Goal: Complete application form: Complete application form

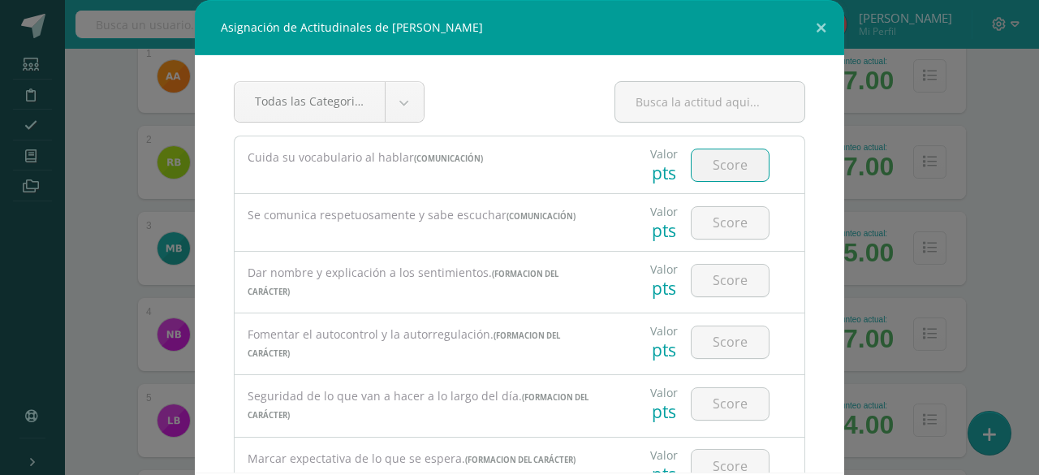
click at [695, 171] on input "number" at bounding box center [730, 165] width 77 height 32
type input "80"
click at [713, 226] on input "number" at bounding box center [730, 223] width 77 height 32
type input "80"
click at [711, 276] on input "number" at bounding box center [730, 281] width 77 height 32
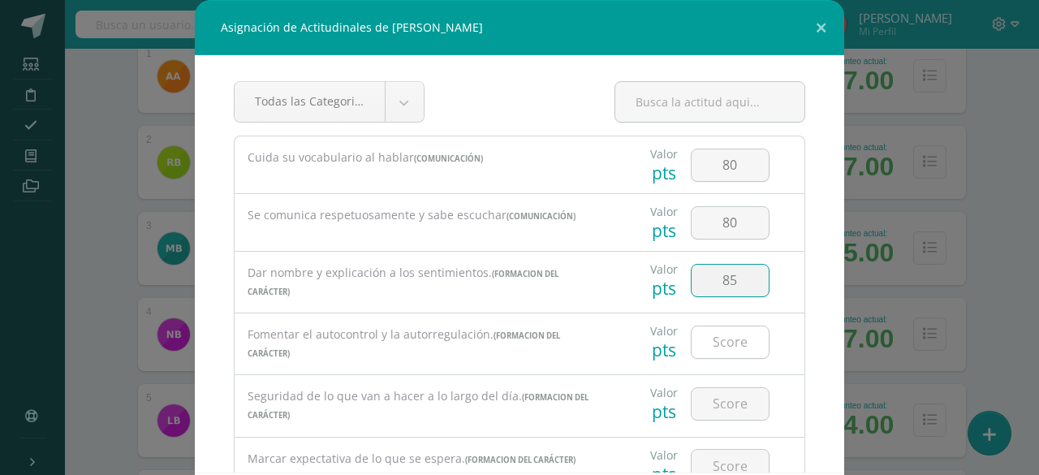
type input "85"
click at [711, 335] on input "number" at bounding box center [730, 342] width 77 height 32
type input "85"
click at [711, 400] on input "number" at bounding box center [730, 404] width 77 height 32
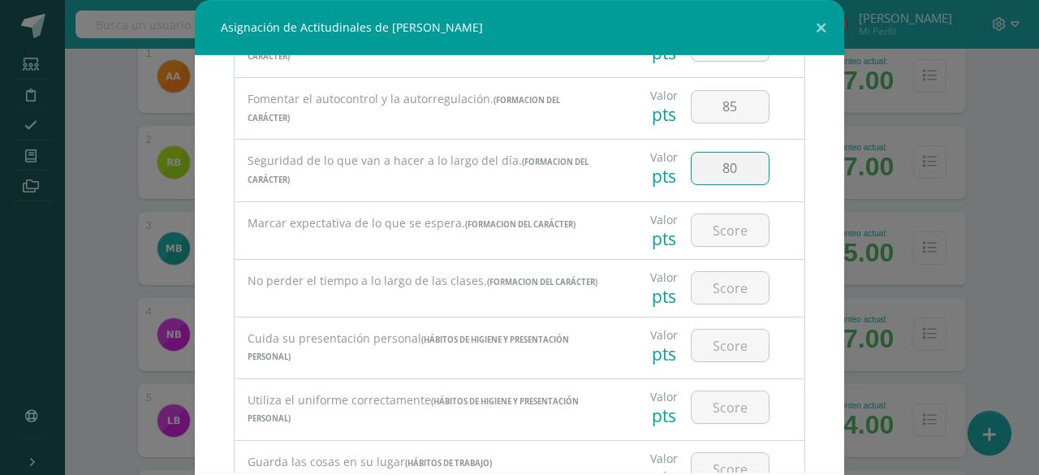
scroll to position [240, 0]
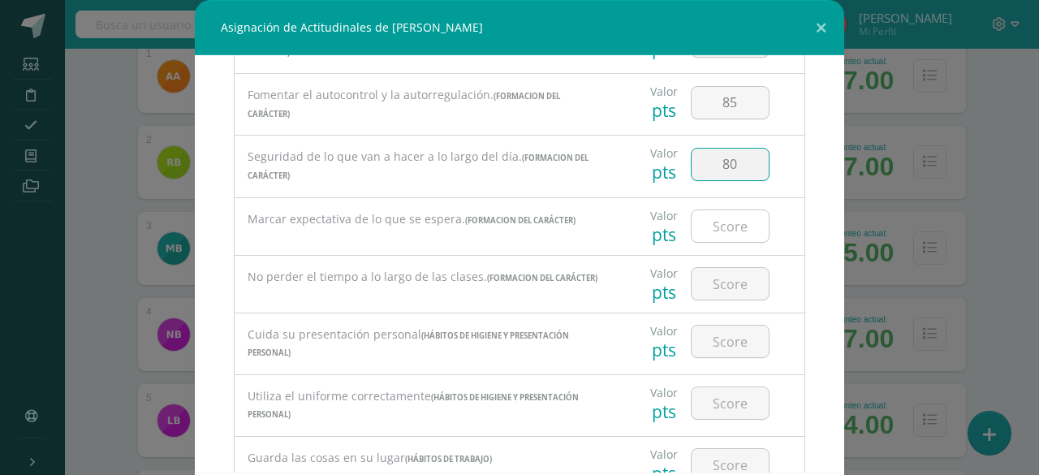
type input "80"
click at [728, 220] on input "number" at bounding box center [730, 226] width 77 height 32
type input "85"
click at [708, 271] on input "number" at bounding box center [730, 284] width 77 height 32
type input "80"
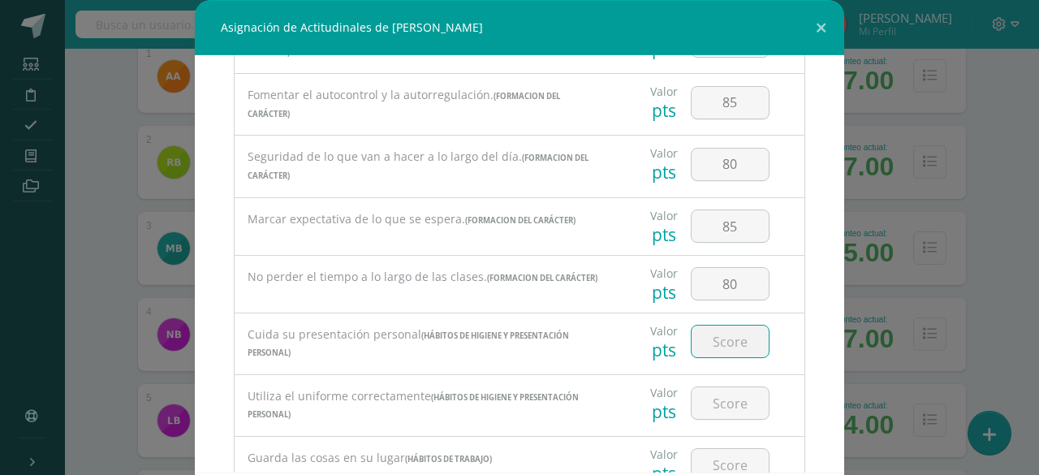
click at [710, 337] on input "number" at bounding box center [730, 342] width 77 height 32
type input "80"
click at [706, 397] on input "number" at bounding box center [730, 403] width 77 height 32
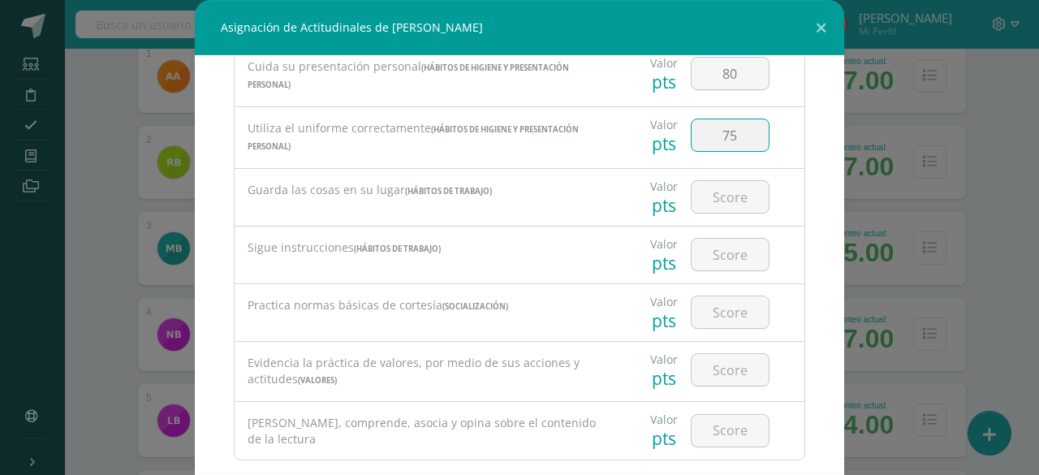
scroll to position [509, 0]
type input "75"
click at [710, 187] on input "number" at bounding box center [730, 195] width 77 height 32
type input "80"
click at [706, 244] on input "number" at bounding box center [730, 253] width 77 height 32
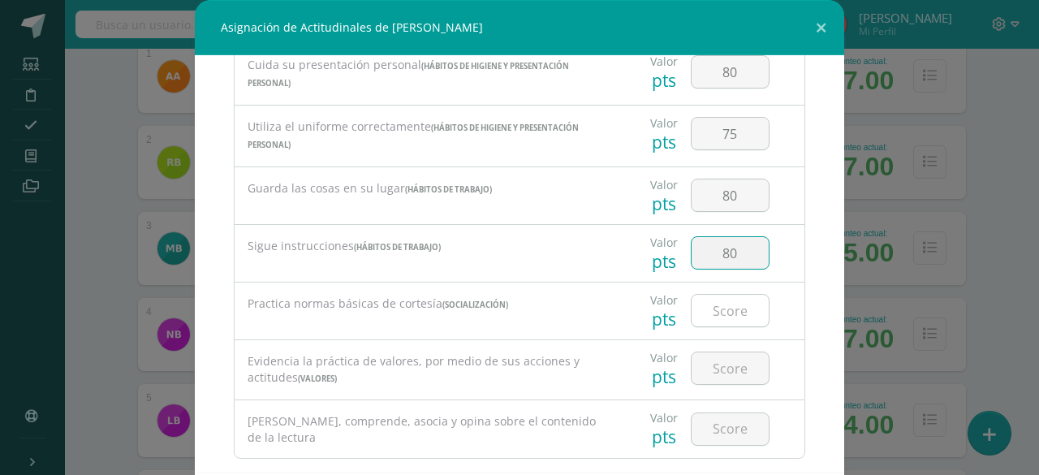
type input "80"
click at [719, 304] on input "number" at bounding box center [730, 311] width 77 height 32
type input "85"
click at [723, 361] on input "number" at bounding box center [730, 368] width 77 height 32
type input "85"
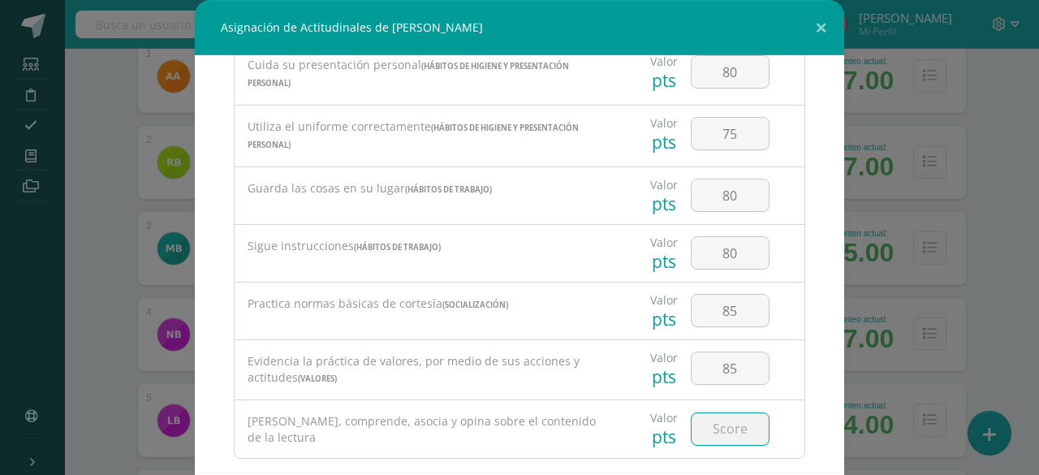
click at [708, 425] on input "number" at bounding box center [730, 429] width 77 height 32
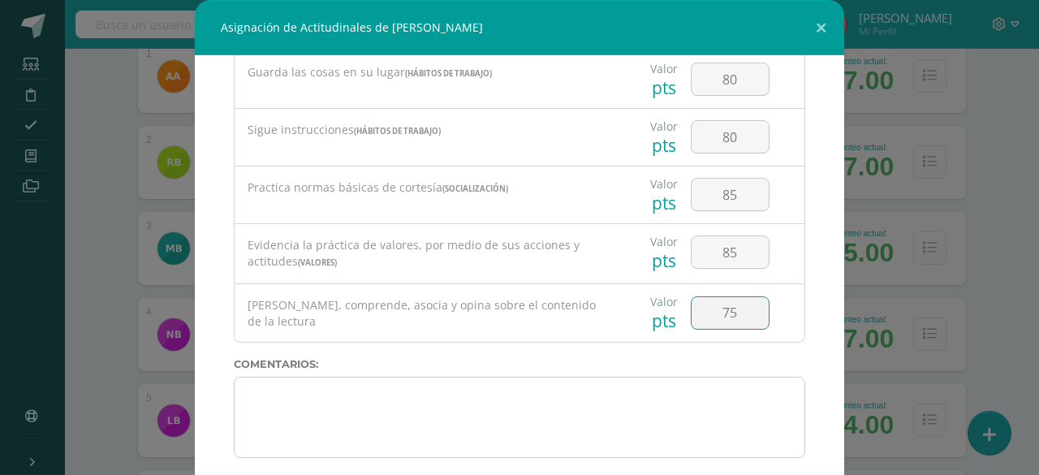
type input "75"
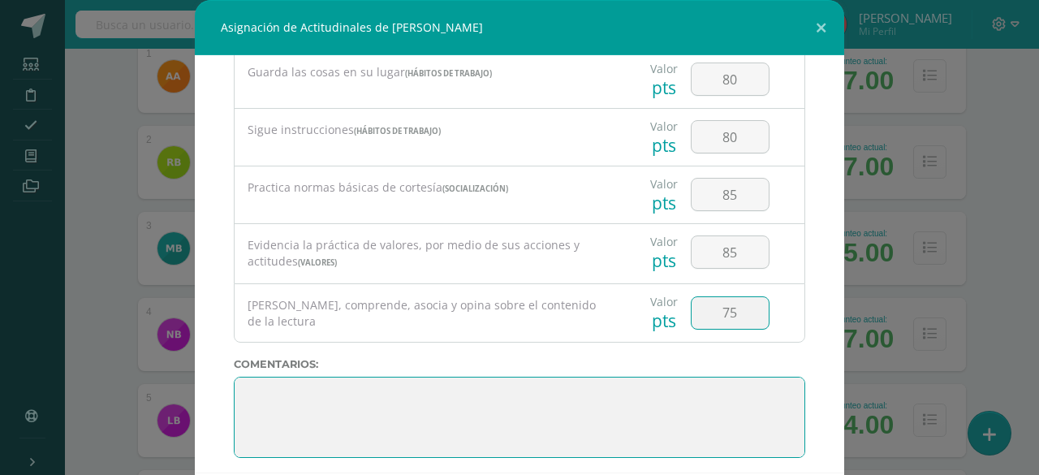
click at [239, 400] on textarea at bounding box center [520, 417] width 572 height 81
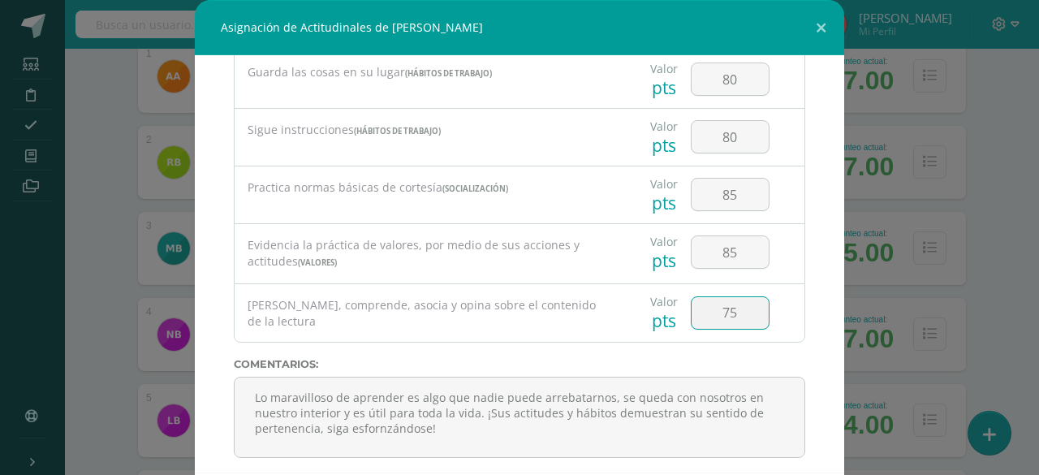
click at [728, 309] on input "75" at bounding box center [730, 313] width 77 height 32
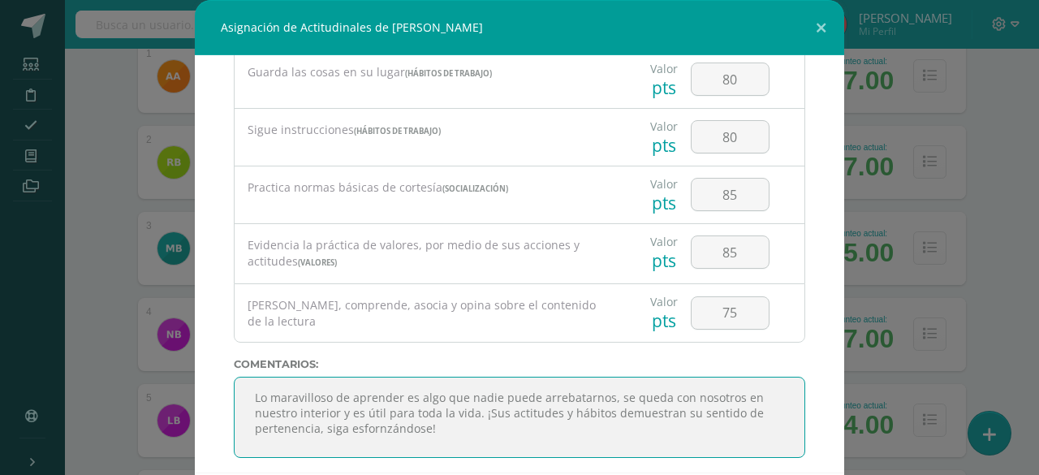
click at [368, 433] on textarea at bounding box center [520, 417] width 572 height 81
type textarea "Lo maravilloso de aprender es algo que nadie puede arrebatarnos, se queda con n…"
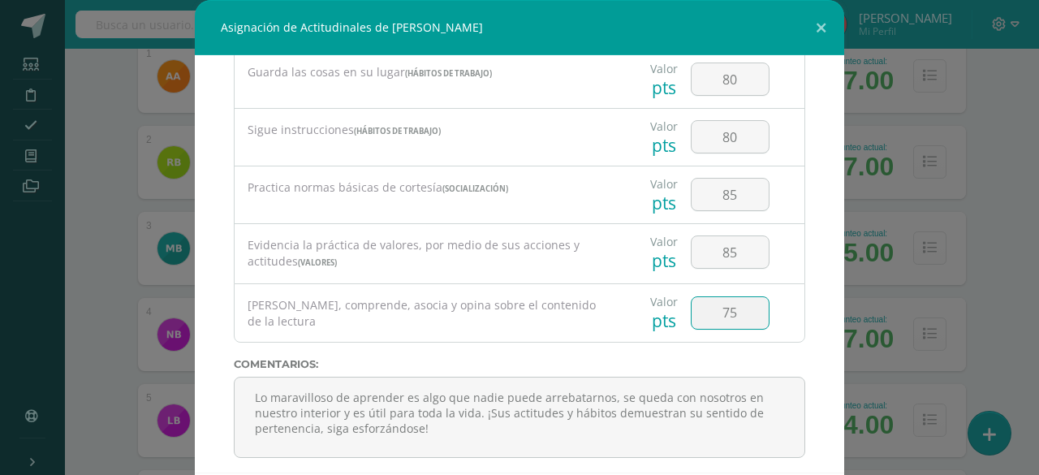
click at [706, 297] on input "75" at bounding box center [730, 313] width 77 height 32
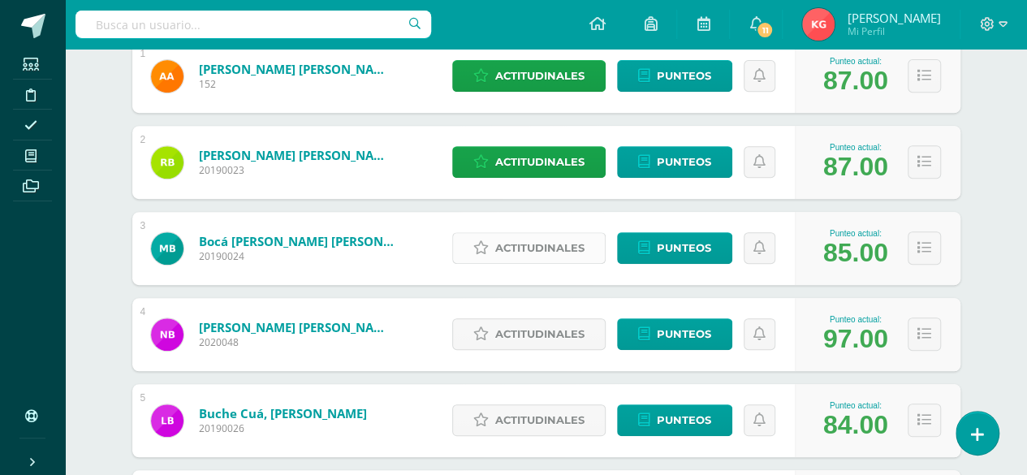
click at [526, 233] on span "Actitudinales" at bounding box center [539, 248] width 89 height 30
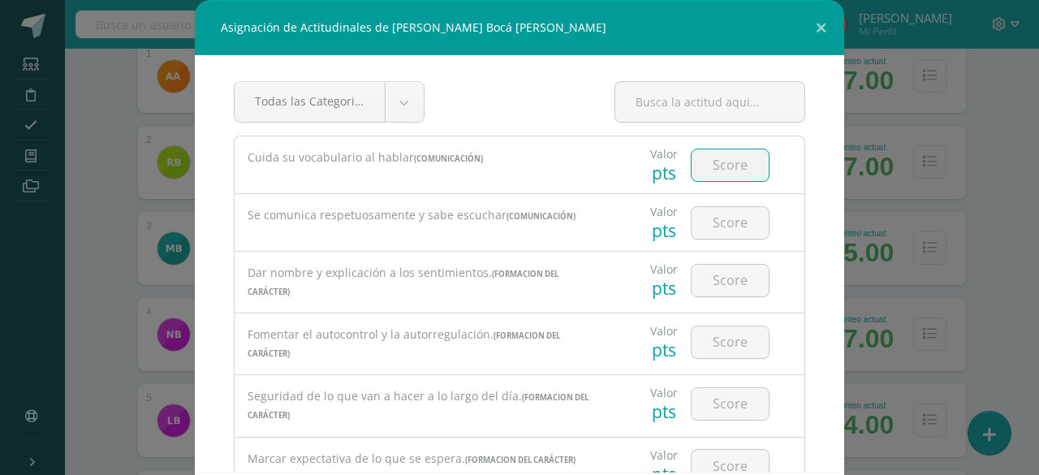
click at [694, 164] on input "number" at bounding box center [730, 165] width 77 height 32
type input "80"
click at [702, 223] on input "number" at bounding box center [730, 223] width 77 height 32
type input "80"
click at [726, 279] on input "number" at bounding box center [730, 281] width 77 height 32
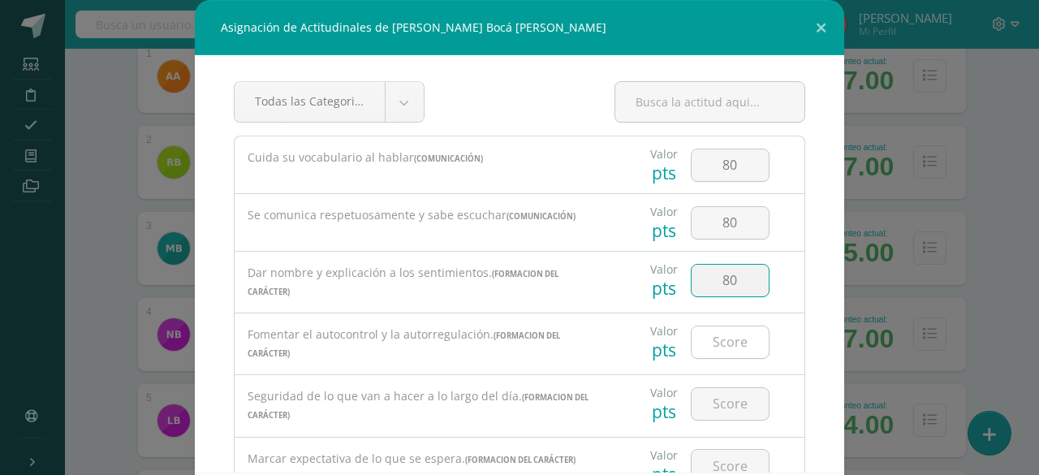
type input "80"
click at [715, 341] on input "number" at bounding box center [730, 342] width 77 height 32
type input "75"
click at [715, 399] on input "number" at bounding box center [730, 404] width 77 height 32
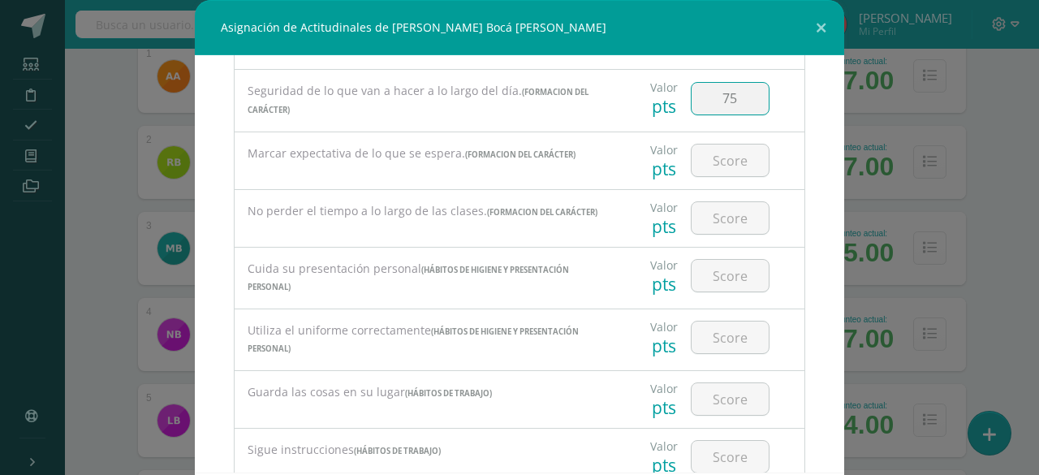
scroll to position [307, 0]
type input "7"
type input "80"
click at [718, 156] on input "number" at bounding box center [730, 159] width 77 height 32
type input "80"
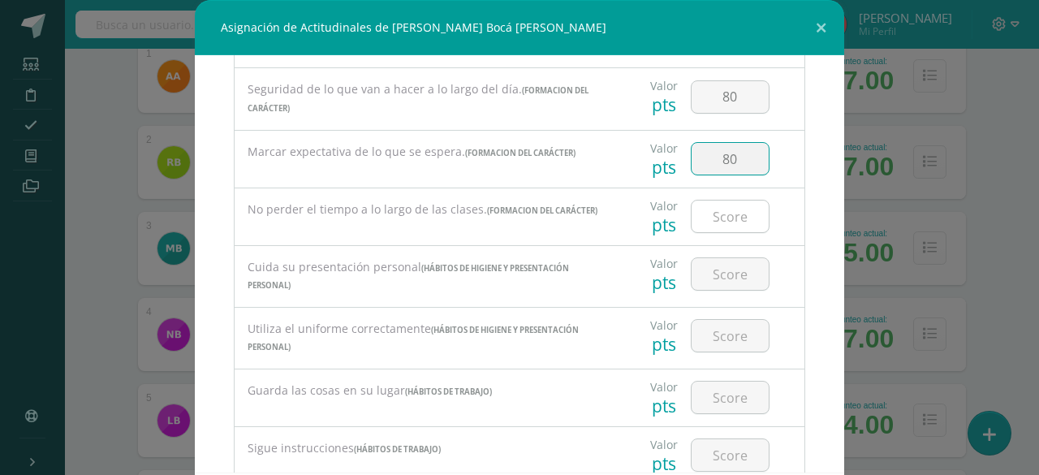
click at [716, 201] on input "number" at bounding box center [730, 217] width 77 height 32
type input "85"
click at [709, 274] on input "number" at bounding box center [730, 274] width 77 height 32
type input "90"
click at [717, 330] on input "number" at bounding box center [730, 336] width 77 height 32
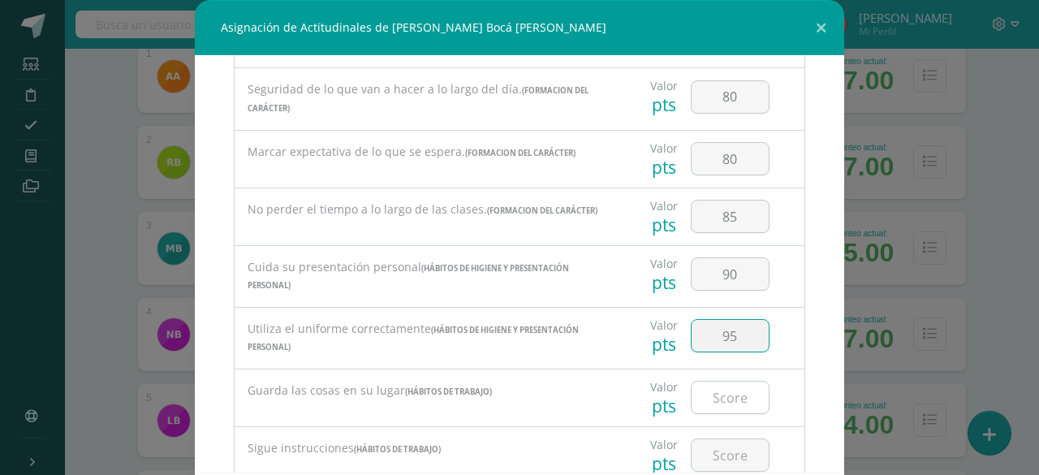
type input "95"
click at [715, 391] on input "number" at bounding box center [730, 398] width 77 height 32
type input "95"
click at [715, 452] on input "number" at bounding box center [730, 455] width 77 height 32
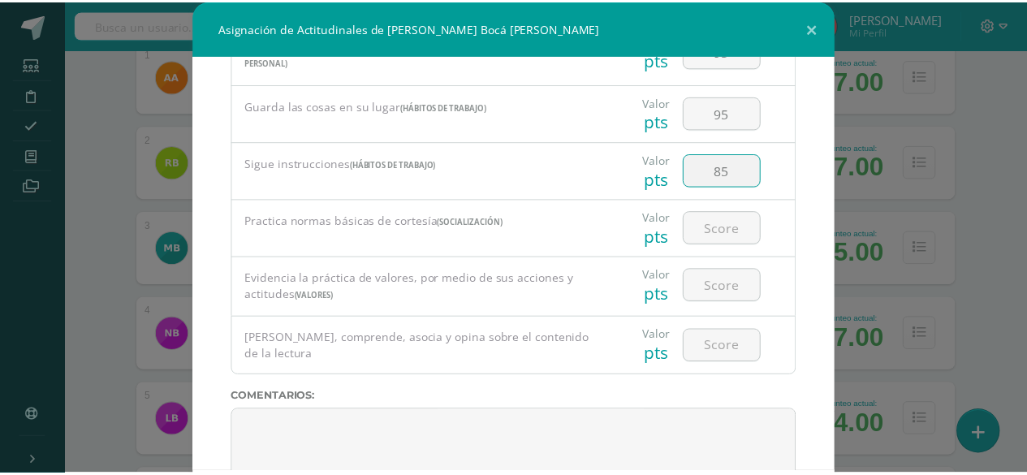
scroll to position [625, 0]
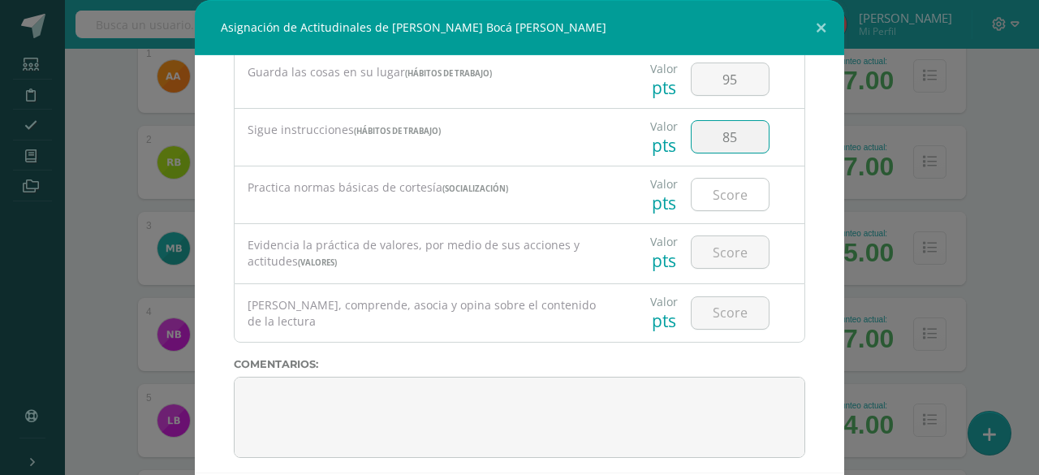
type input "85"
click at [709, 189] on input "number" at bounding box center [730, 195] width 77 height 32
type input "80"
click at [711, 240] on input "number" at bounding box center [730, 252] width 77 height 32
type input "80"
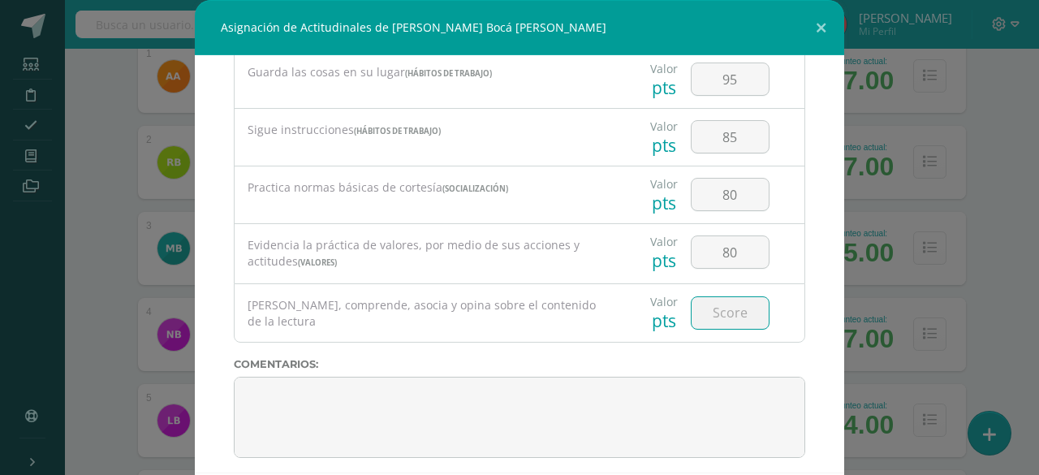
click at [702, 313] on input "number" at bounding box center [730, 313] width 77 height 32
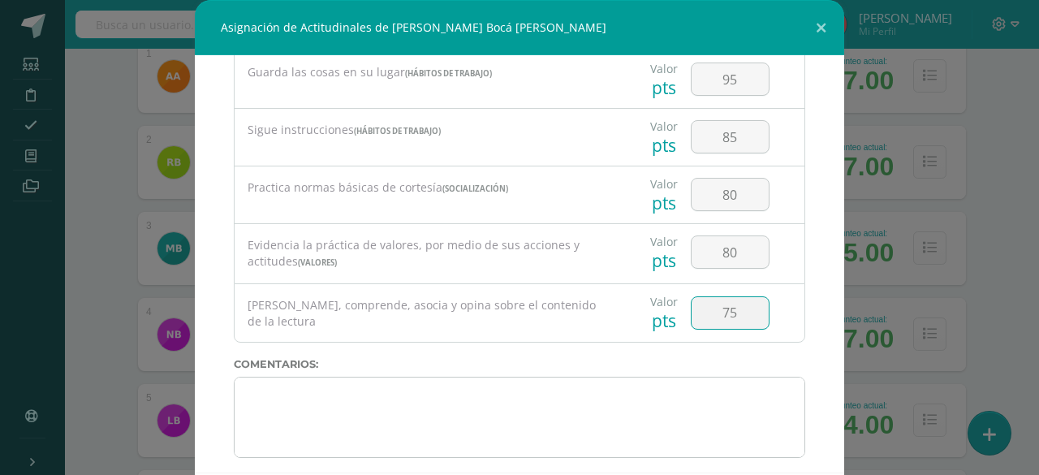
type input "75"
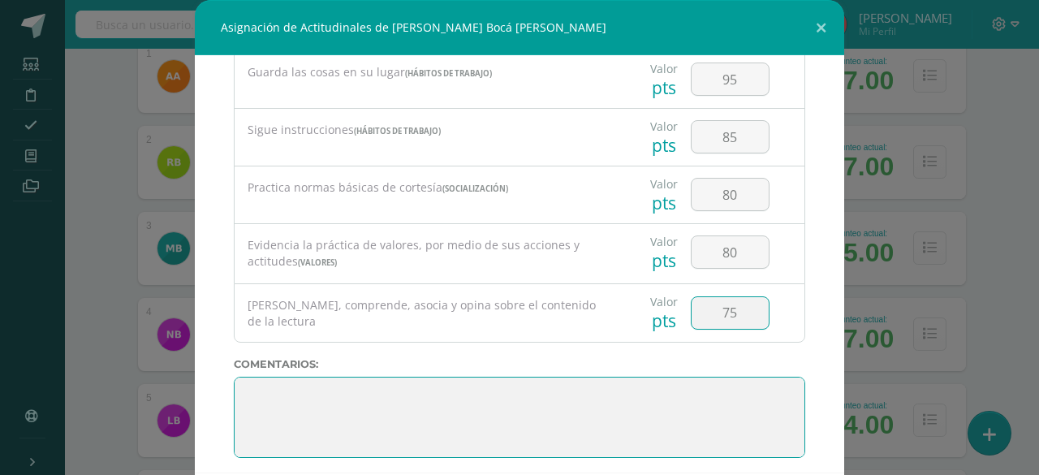
click at [639, 377] on textarea at bounding box center [520, 417] width 572 height 81
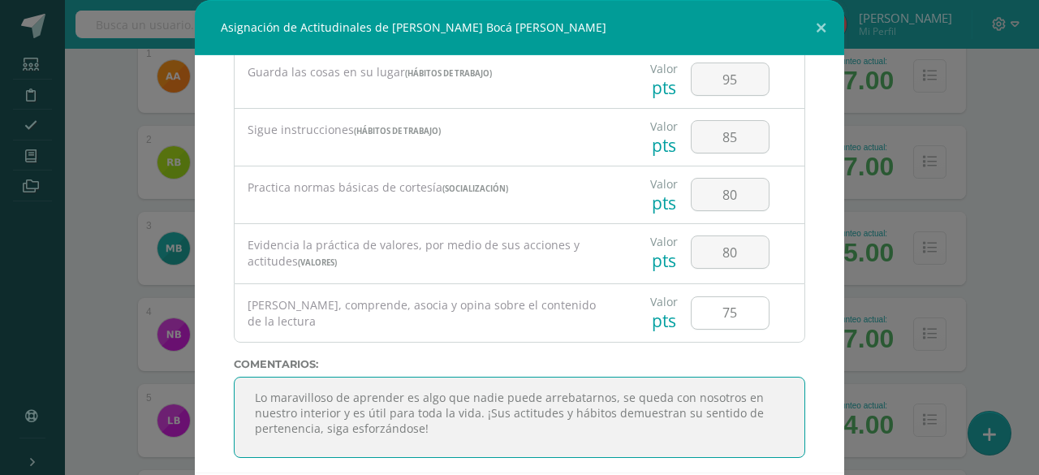
type textarea "Lo maravilloso de aprender es algo que nadie puede arrebatarnos, se queda con n…"
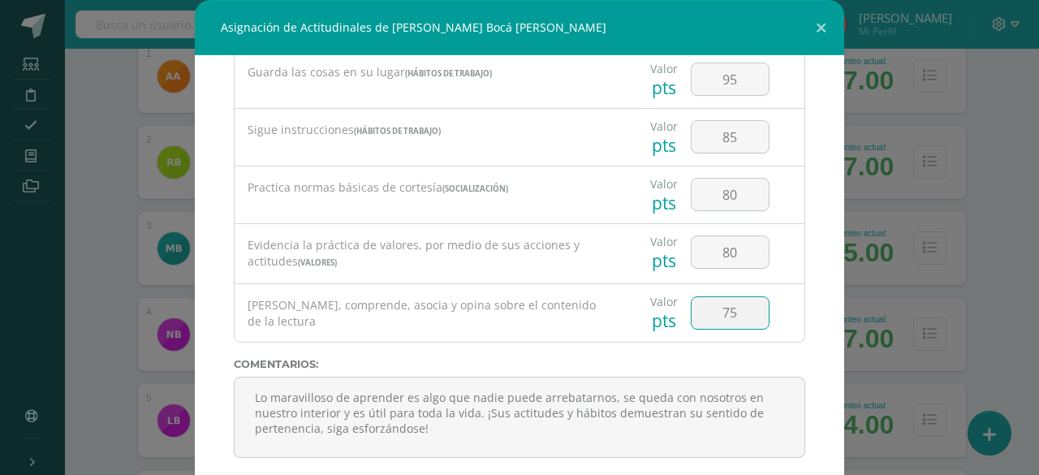
click at [722, 301] on input "75" at bounding box center [730, 313] width 77 height 32
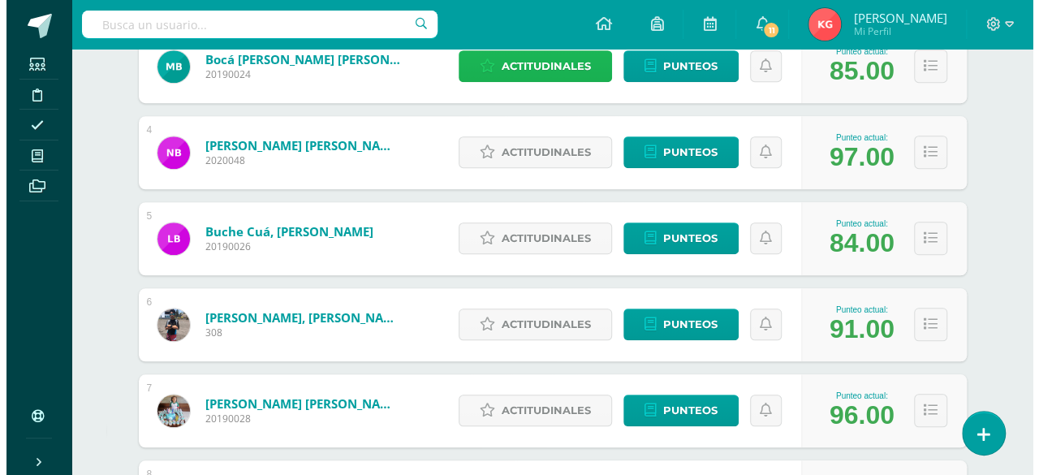
scroll to position [492, 0]
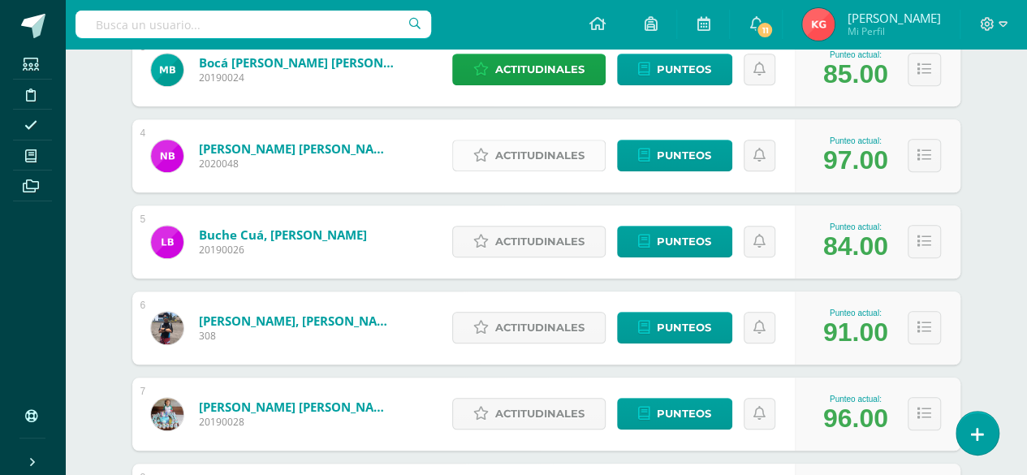
click at [569, 160] on span "Actitudinales" at bounding box center [539, 155] width 89 height 30
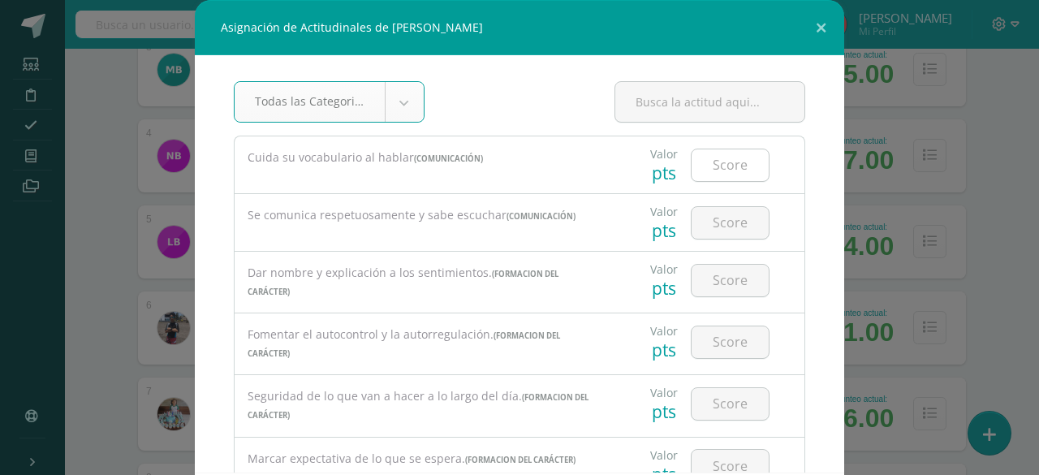
click at [723, 163] on input "number" at bounding box center [730, 165] width 77 height 32
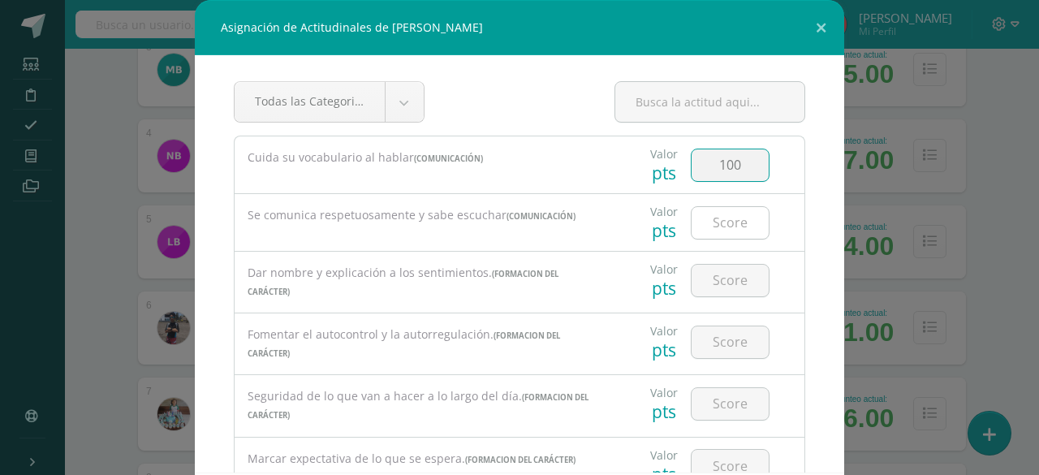
type input "100"
click at [718, 217] on input "number" at bounding box center [730, 223] width 77 height 32
type input "100"
click at [718, 277] on input "number" at bounding box center [730, 281] width 77 height 32
type input "100"
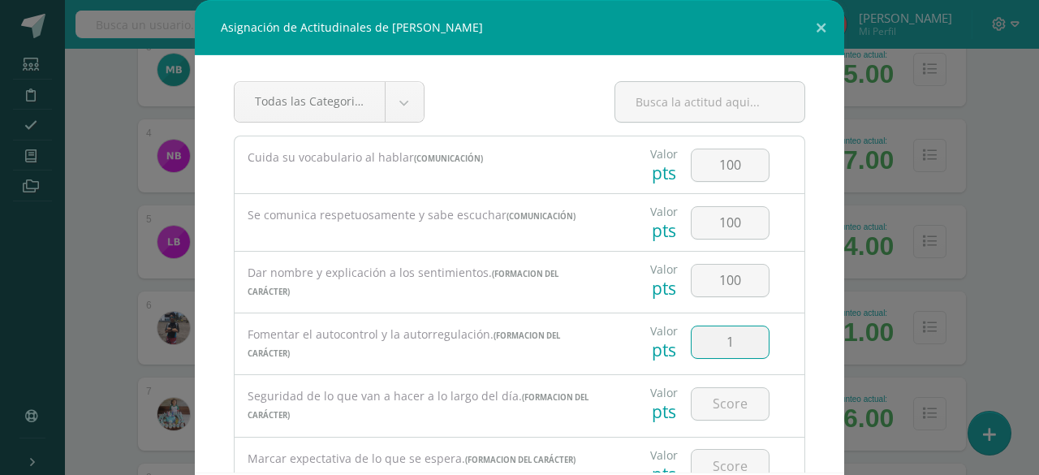
click at [719, 339] on input "1" at bounding box center [730, 342] width 77 height 32
type input "100"
click at [726, 399] on input "number" at bounding box center [730, 404] width 77 height 32
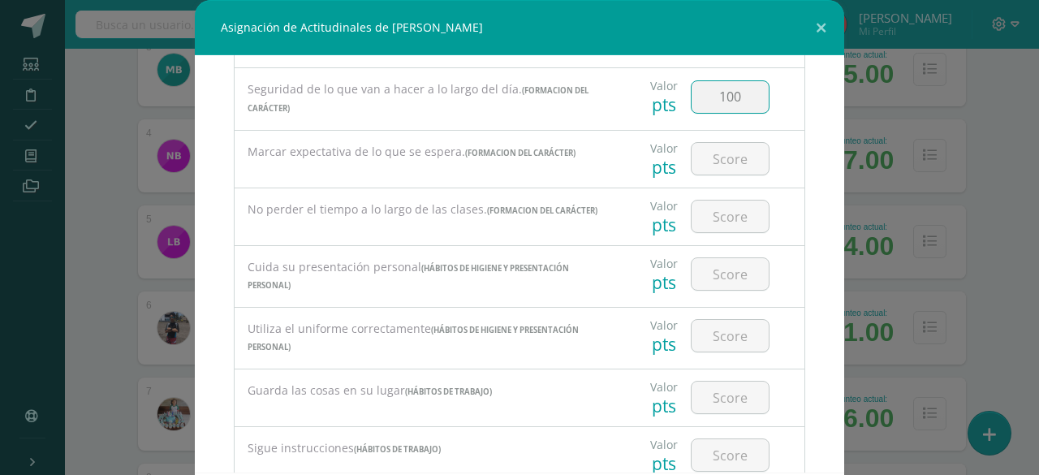
scroll to position [309, 0]
type input "100"
click at [716, 153] on input "number" at bounding box center [730, 157] width 77 height 32
type input "100"
click at [729, 208] on input "number" at bounding box center [730, 215] width 77 height 32
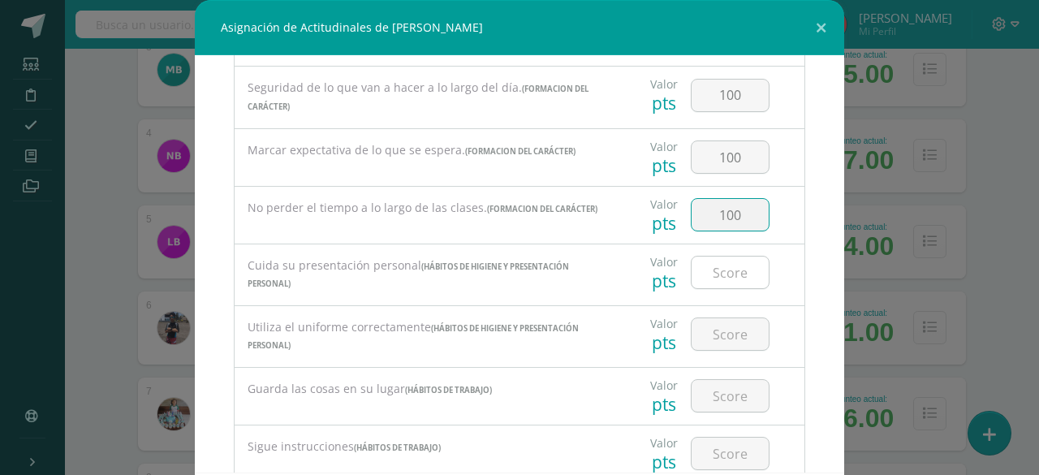
type input "100"
click at [727, 257] on input "1" at bounding box center [730, 273] width 77 height 32
type input "100"
click at [728, 322] on input "number" at bounding box center [730, 334] width 77 height 32
type input "100"
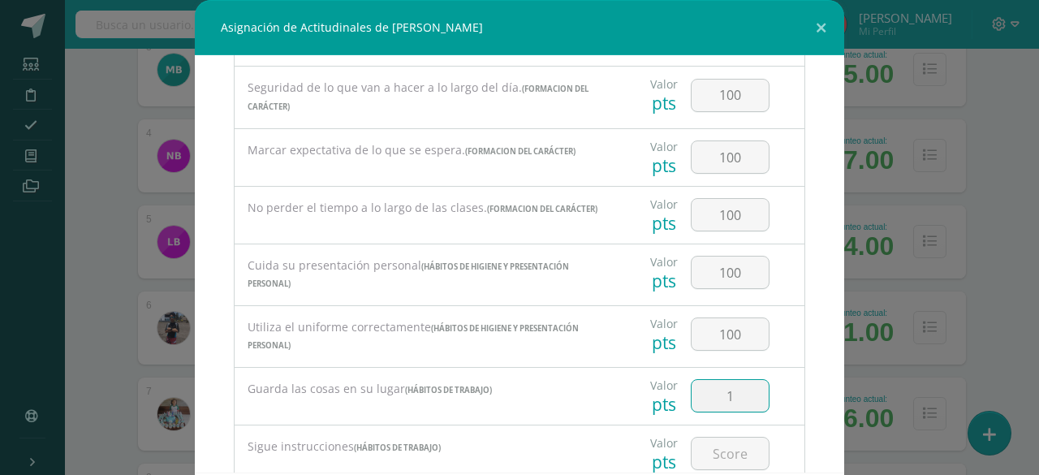
click at [725, 386] on input "1" at bounding box center [730, 396] width 77 height 32
type input "100"
click at [715, 445] on input "number" at bounding box center [730, 454] width 77 height 32
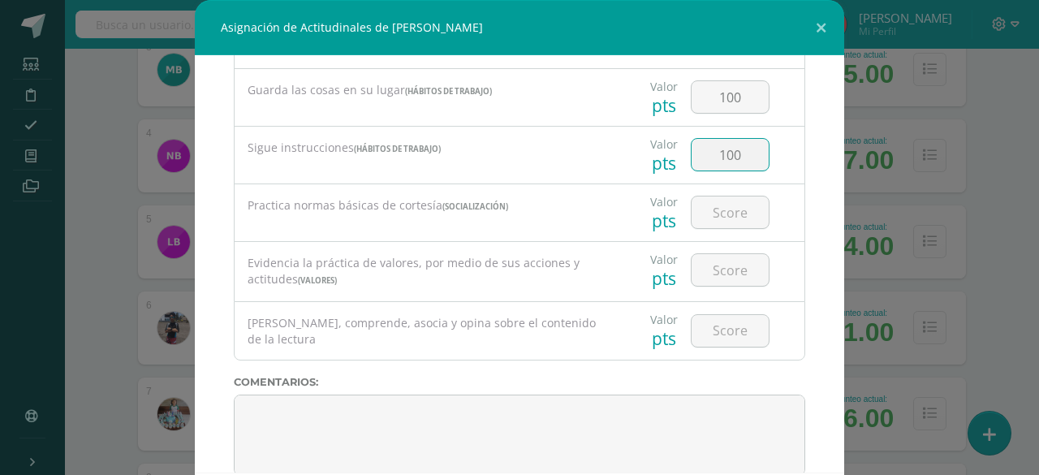
scroll to position [611, 0]
type input "100"
click at [720, 207] on input "number" at bounding box center [730, 209] width 77 height 32
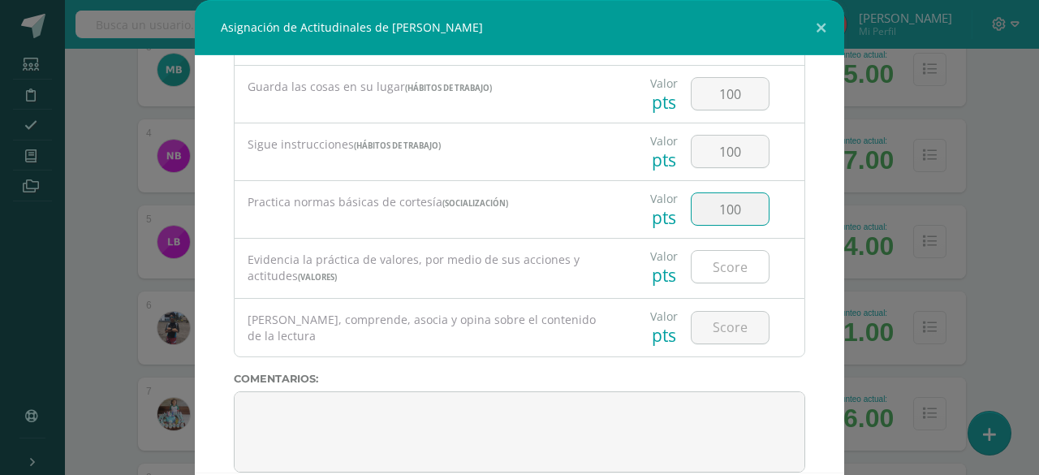
type input "100"
click at [732, 256] on input "number" at bounding box center [730, 267] width 77 height 32
type input "100"
click at [721, 314] on input "number" at bounding box center [730, 328] width 77 height 32
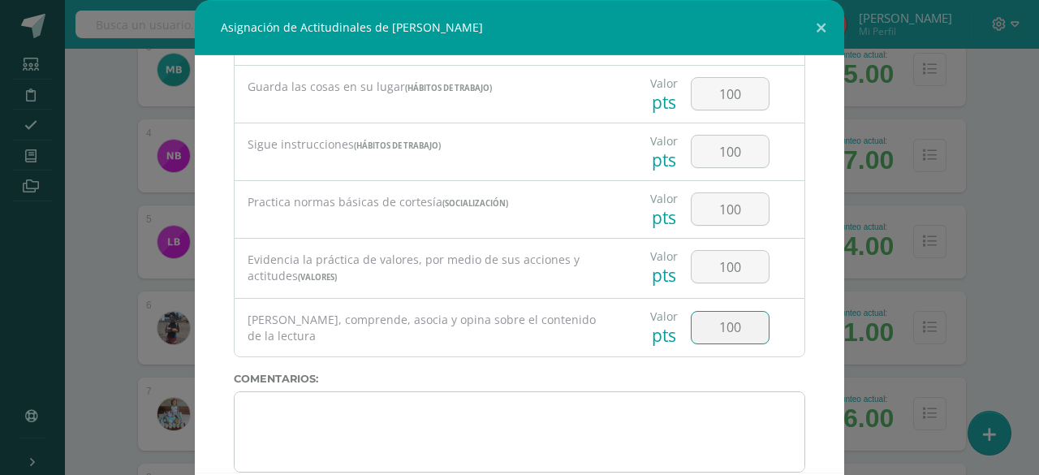
type input "100"
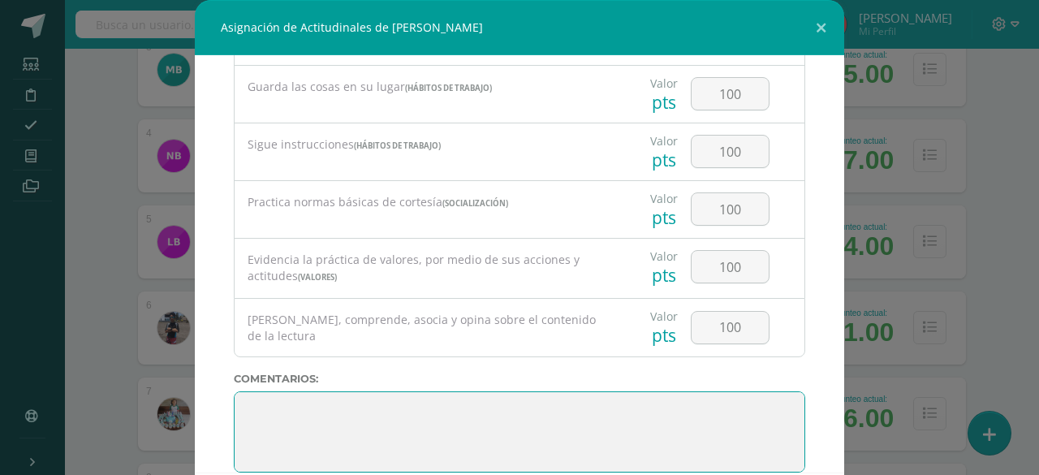
click at [689, 391] on textarea at bounding box center [520, 431] width 572 height 81
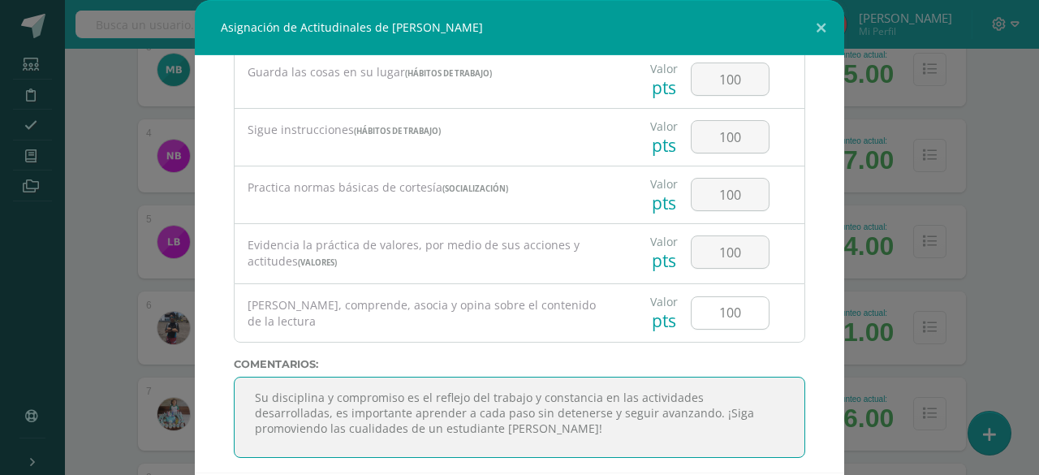
type textarea "Su disciplina y compromiso es el reflejo del trabajo y constancia en las activi…"
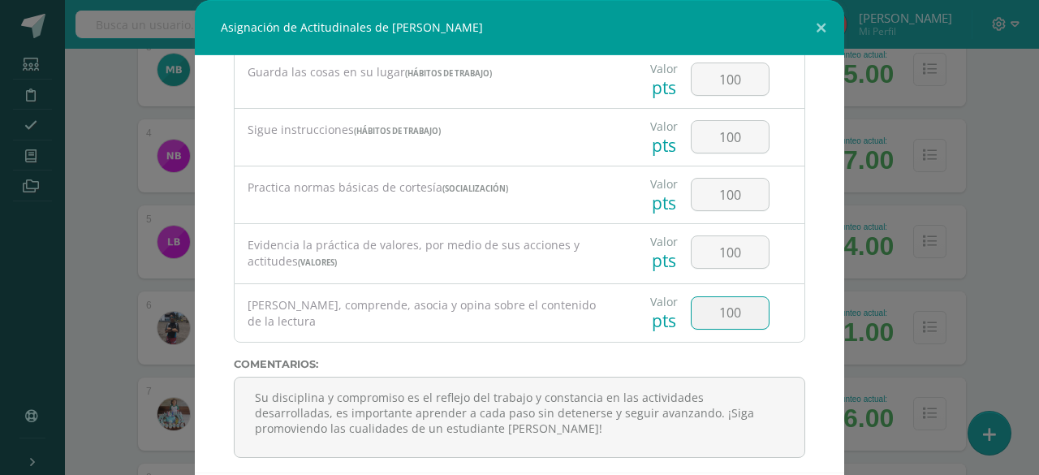
click at [711, 301] on input "100" at bounding box center [730, 313] width 77 height 32
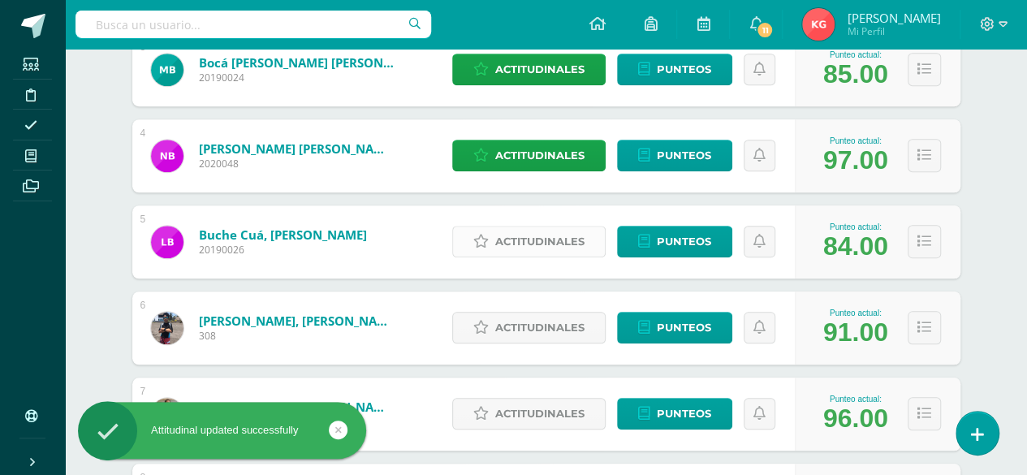
click at [552, 243] on span "Actitudinales" at bounding box center [539, 242] width 89 height 30
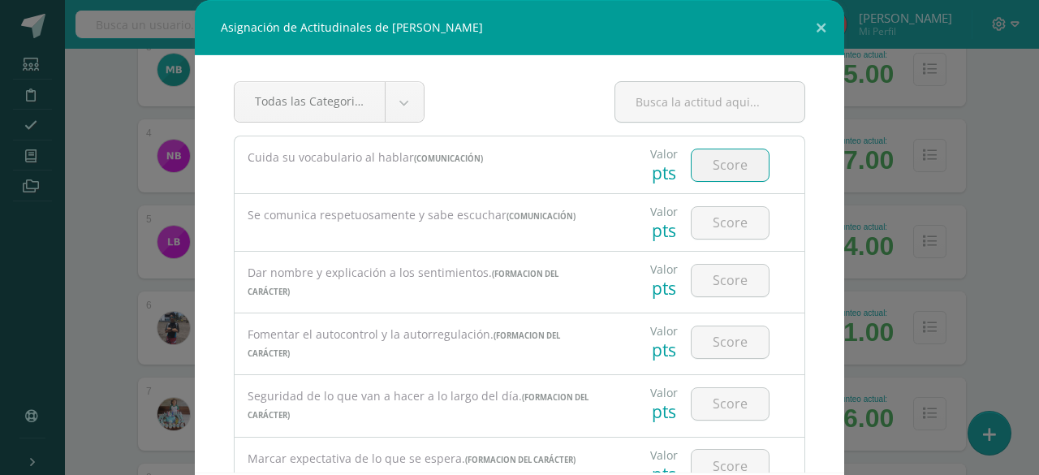
click at [728, 162] on input "number" at bounding box center [730, 165] width 77 height 32
type input "75"
click at [716, 220] on input "number" at bounding box center [730, 223] width 77 height 32
type input "80"
click at [719, 281] on input "number" at bounding box center [730, 281] width 77 height 32
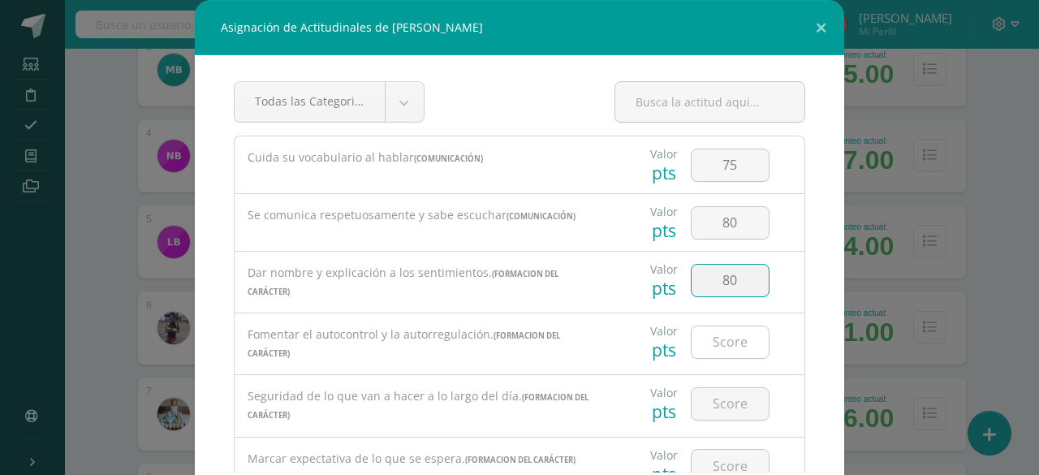
type input "80"
click at [721, 335] on input "number" at bounding box center [730, 342] width 77 height 32
type input "75"
click at [718, 397] on input "number" at bounding box center [730, 404] width 77 height 32
type input "75"
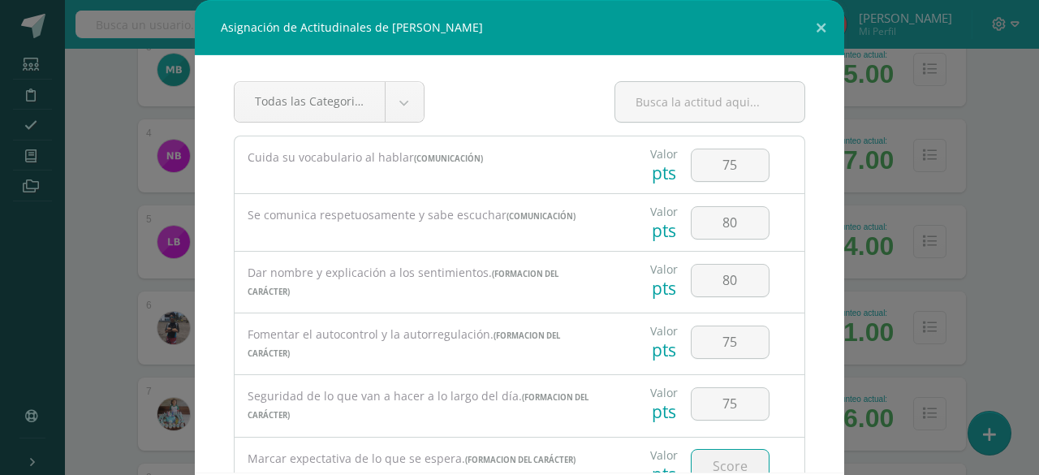
click at [706, 453] on input "number" at bounding box center [730, 466] width 77 height 32
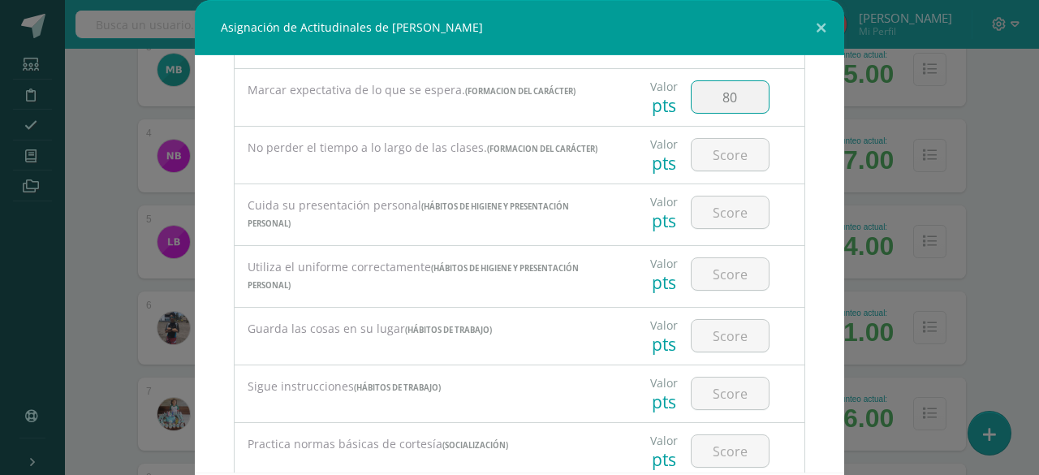
scroll to position [371, 0]
type input "80"
click at [728, 149] on input "number" at bounding box center [730, 152] width 77 height 32
type input "7"
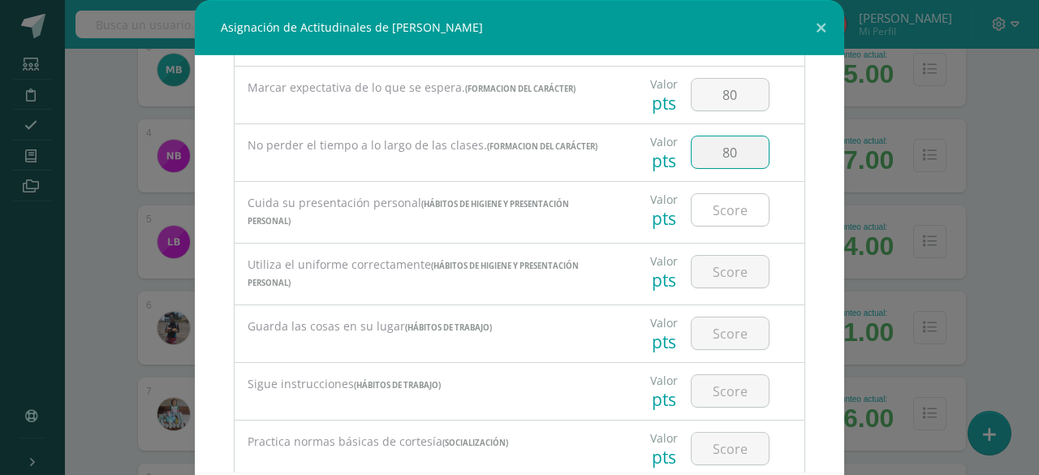
type input "80"
click at [716, 201] on input "number" at bounding box center [730, 210] width 77 height 32
type input "80"
click at [709, 261] on input "number" at bounding box center [730, 272] width 77 height 32
type input "80"
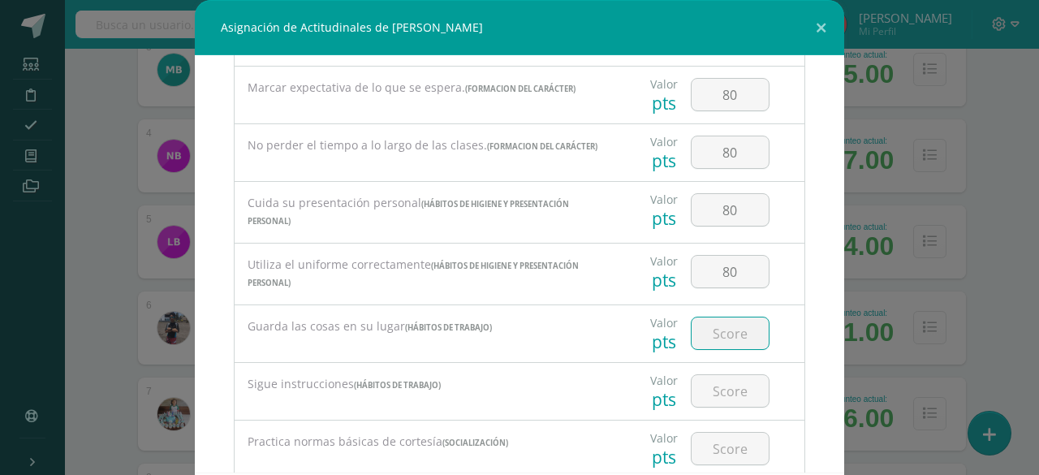
click at [718, 326] on input "number" at bounding box center [730, 333] width 77 height 32
type input "90"
click at [715, 384] on input "number" at bounding box center [730, 391] width 77 height 32
type input "85"
click at [713, 438] on input "number" at bounding box center [730, 449] width 77 height 32
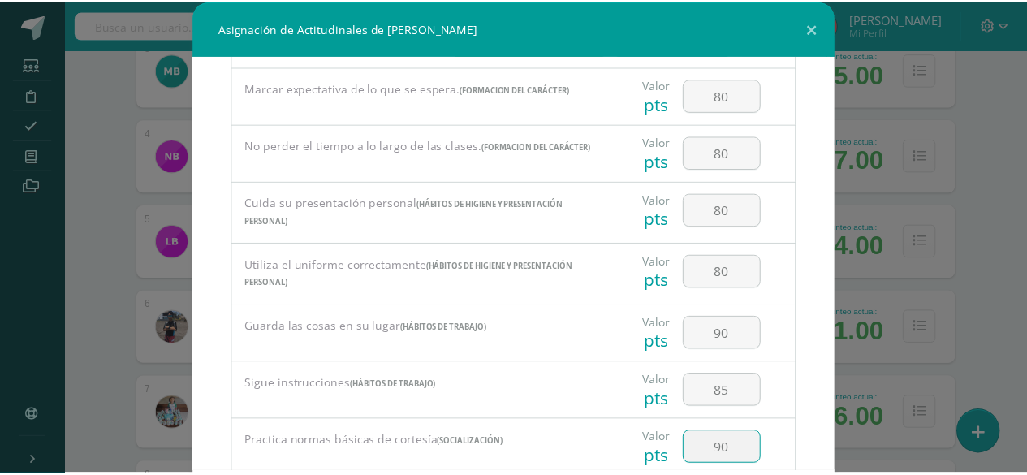
scroll to position [625, 0]
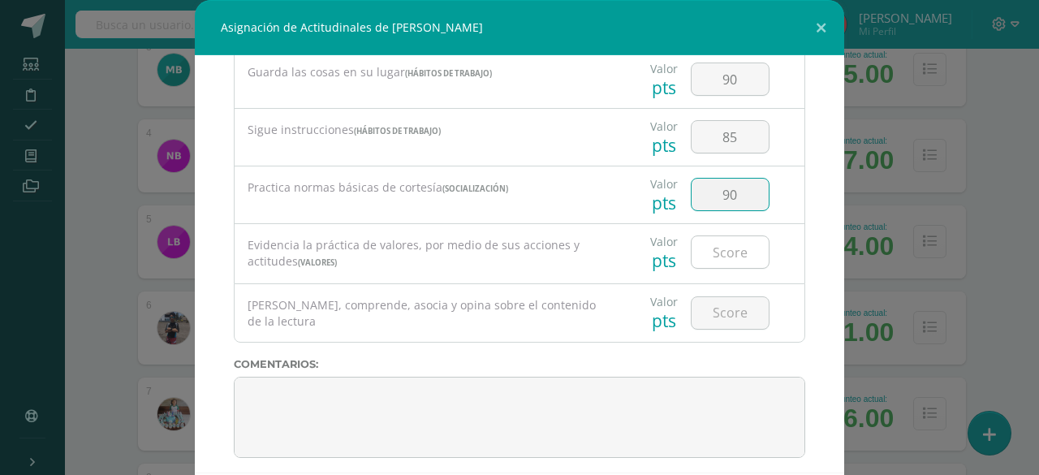
type input "90"
click at [711, 243] on input "number" at bounding box center [730, 252] width 77 height 32
type input "90"
click at [709, 300] on input "number" at bounding box center [730, 313] width 77 height 32
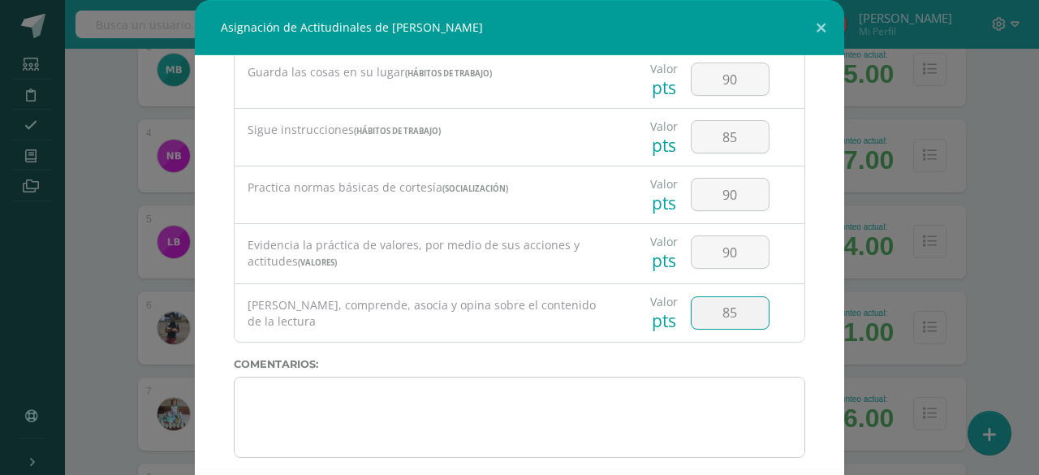
type input "85"
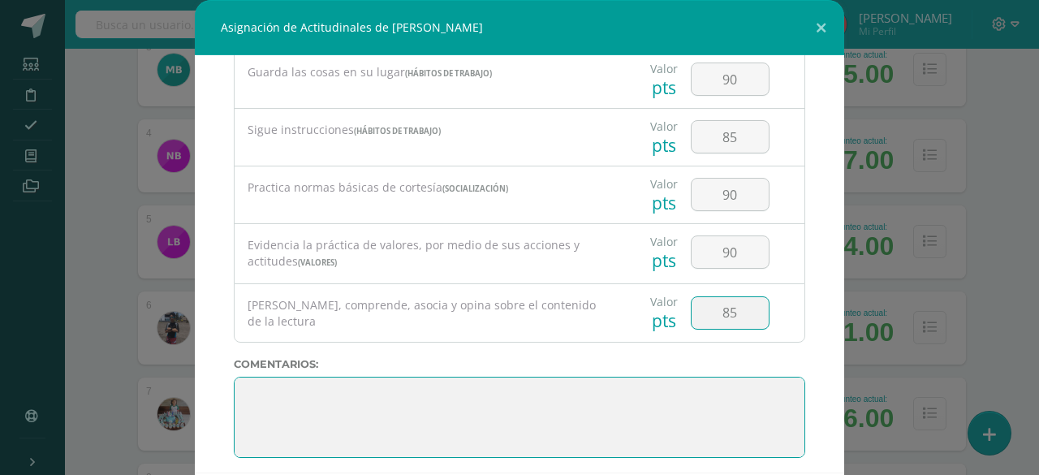
click at [664, 385] on textarea at bounding box center [520, 417] width 572 height 81
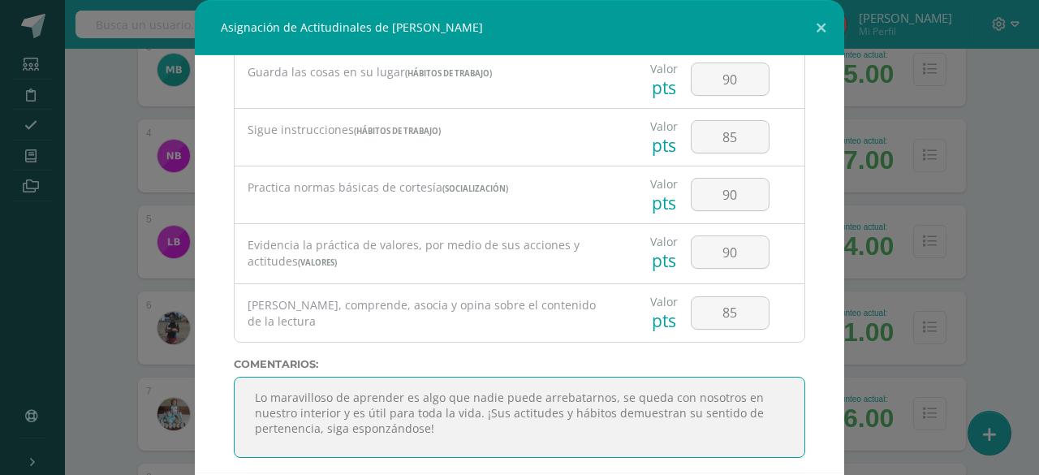
click at [438, 421] on textarea at bounding box center [520, 417] width 572 height 81
type textarea "Lo maravilloso de aprender es algo que nadie puede arrebatarnos, se queda con n…"
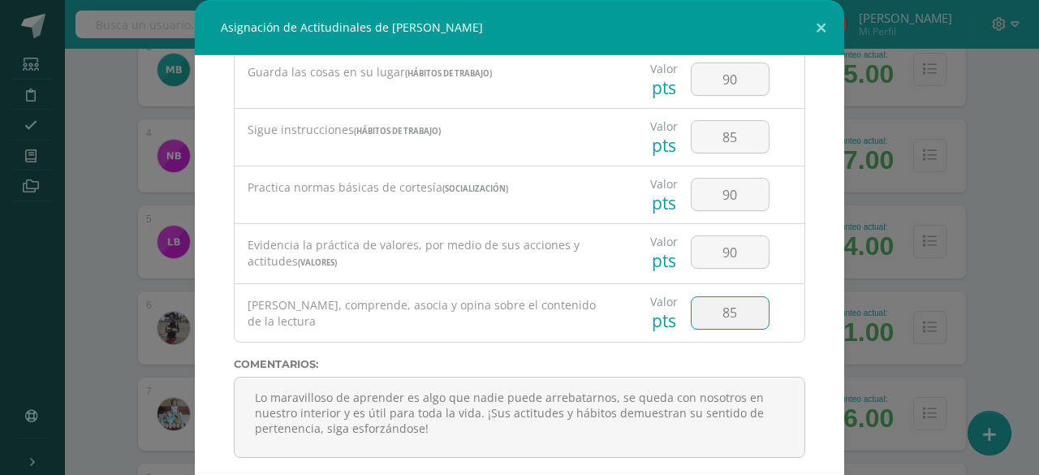
click at [698, 297] on input "85" at bounding box center [730, 313] width 77 height 32
click at [716, 244] on input "90" at bounding box center [730, 252] width 77 height 32
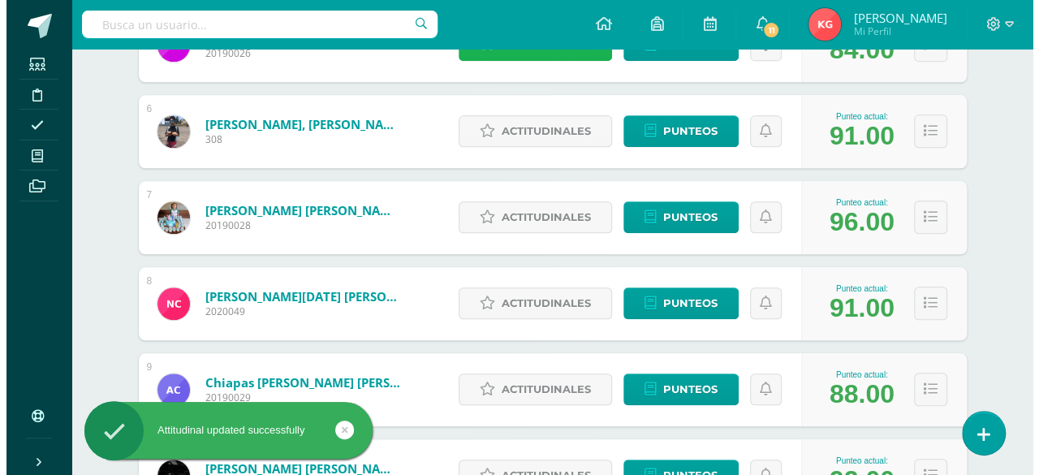
scroll to position [695, 0]
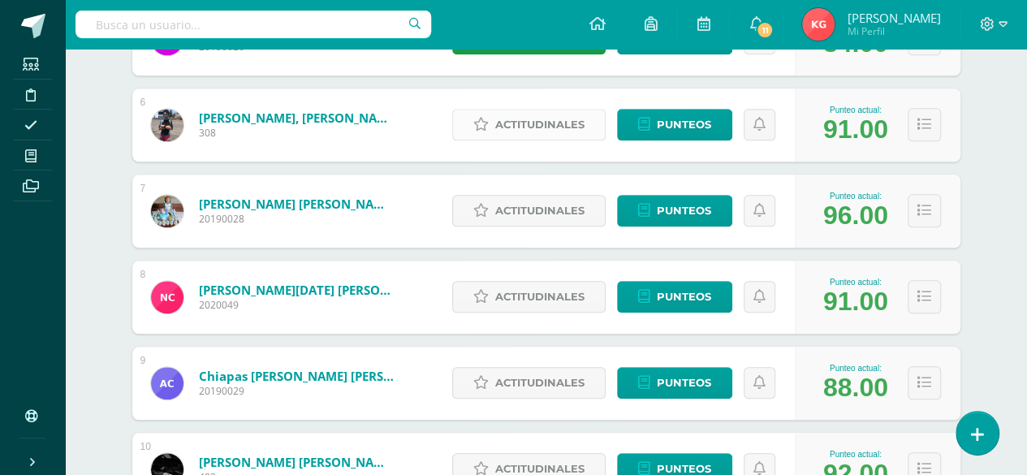
click at [545, 127] on span "Actitudinales" at bounding box center [539, 125] width 89 height 30
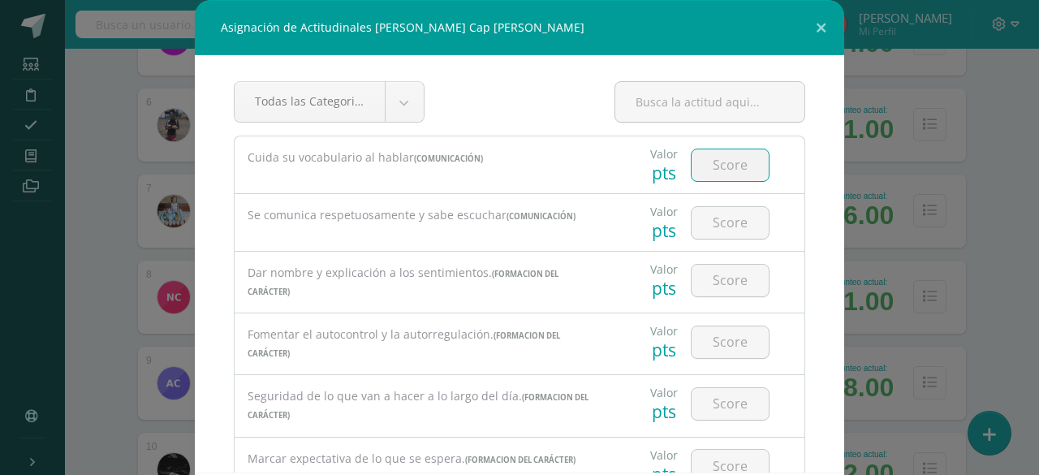
click at [705, 163] on input "number" at bounding box center [730, 165] width 77 height 32
type input "90"
click at [708, 220] on input "number" at bounding box center [730, 223] width 77 height 32
type input "85"
click at [719, 274] on input "number" at bounding box center [730, 281] width 77 height 32
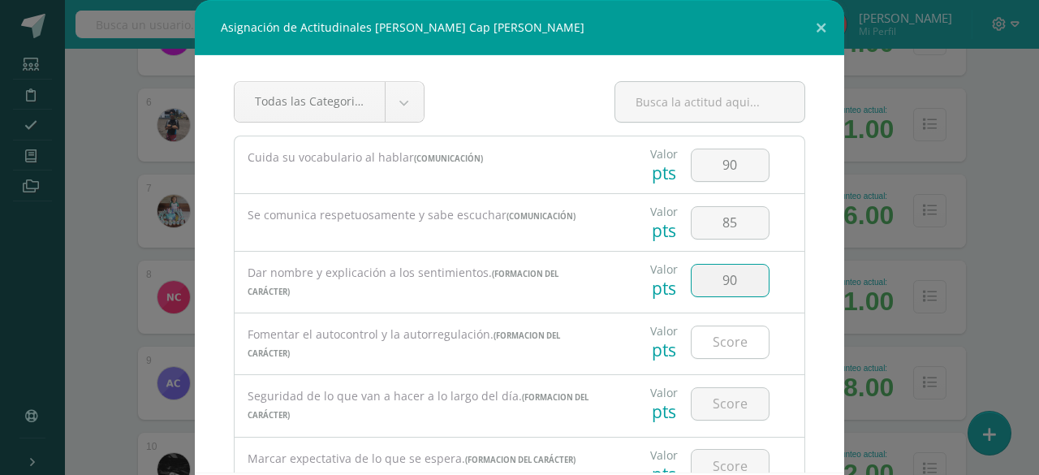
type input "90"
click at [710, 336] on input "number" at bounding box center [730, 342] width 77 height 32
type input "90"
click at [705, 397] on input "number" at bounding box center [730, 404] width 77 height 32
type input "90"
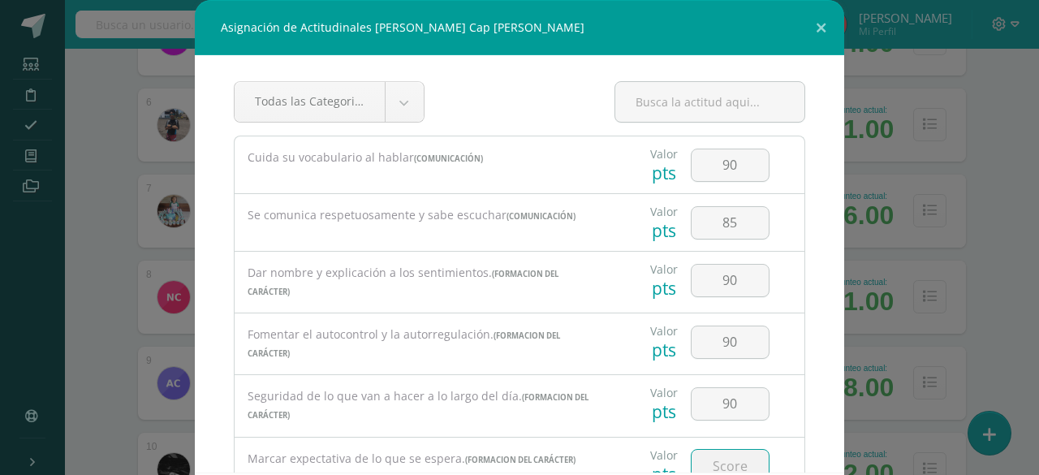
click at [702, 454] on input "number" at bounding box center [730, 466] width 77 height 32
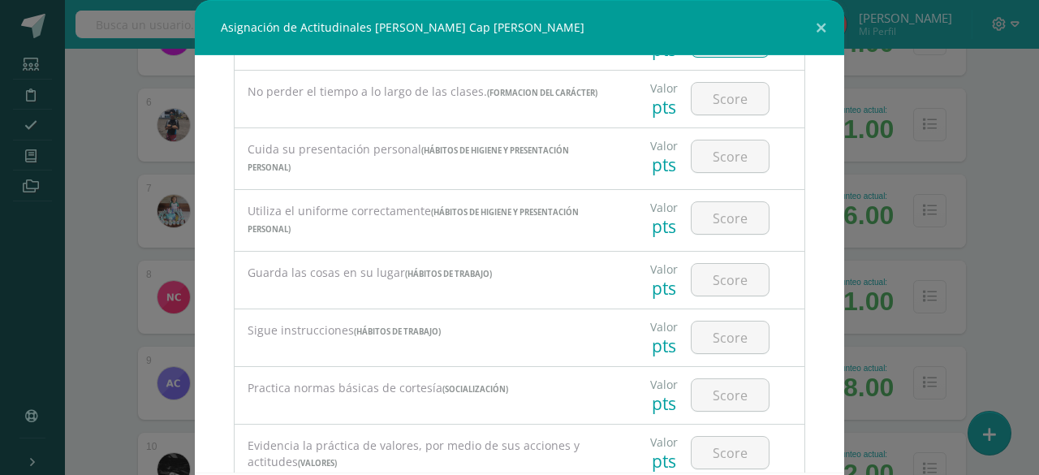
scroll to position [428, 0]
type input "90"
